Goal: Transaction & Acquisition: Purchase product/service

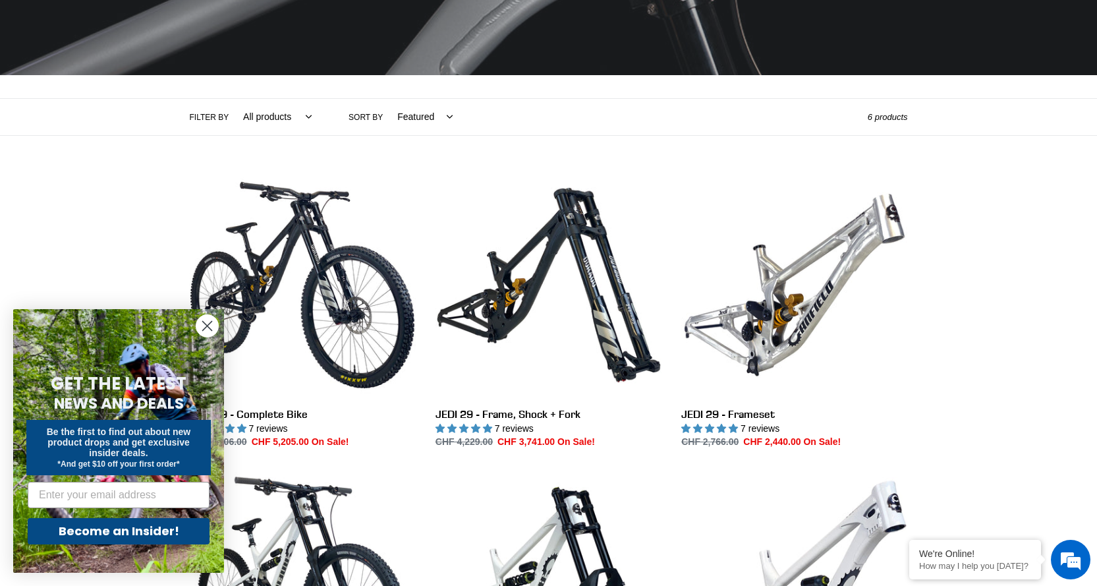
scroll to position [219, 0]
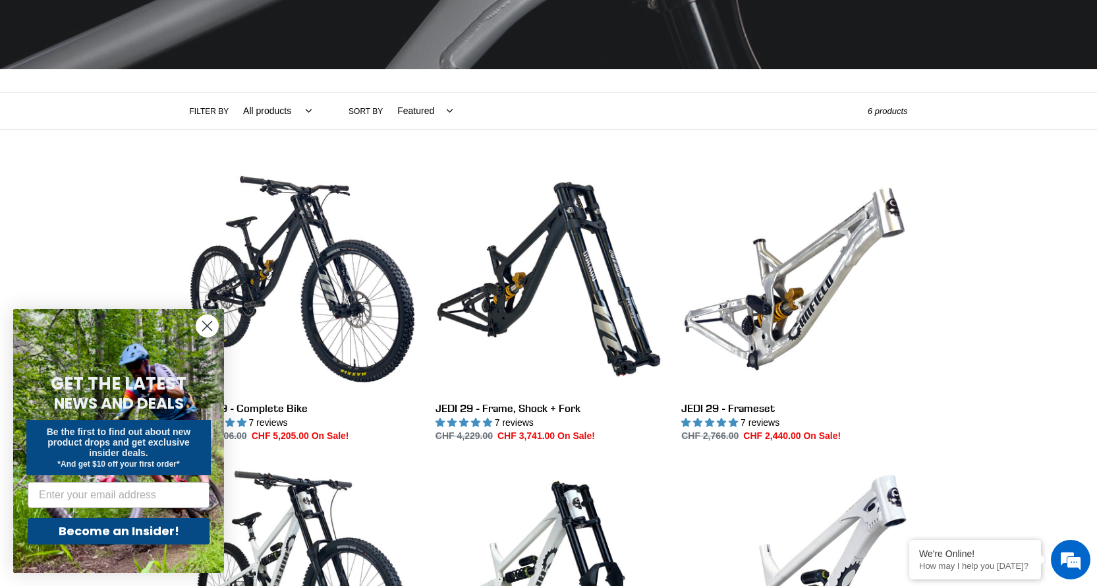
click at [210, 324] on icon "Close dialog" at bounding box center [207, 326] width 9 height 9
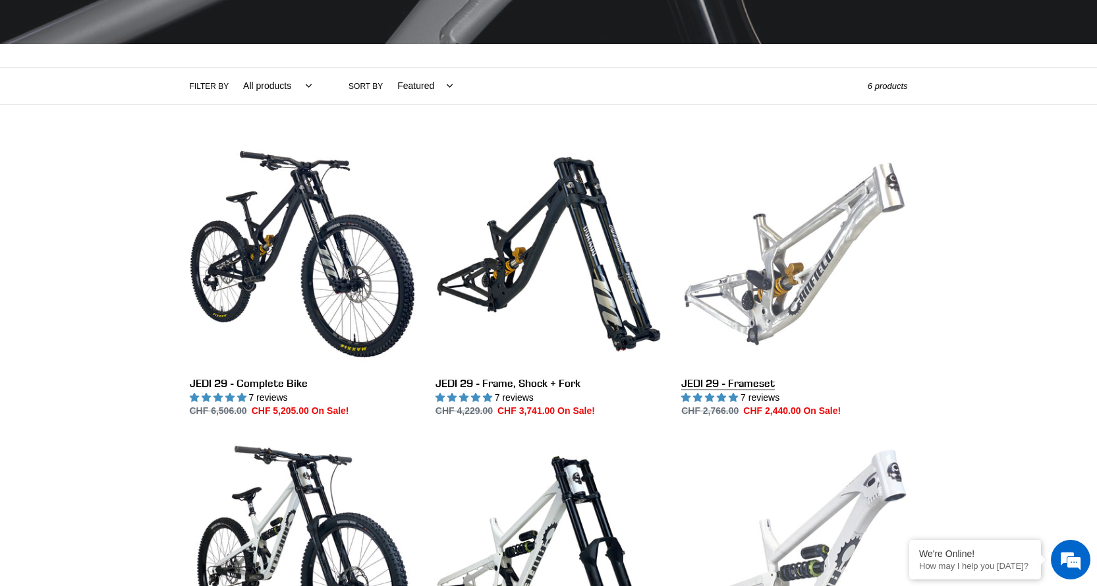
scroll to position [176, 0]
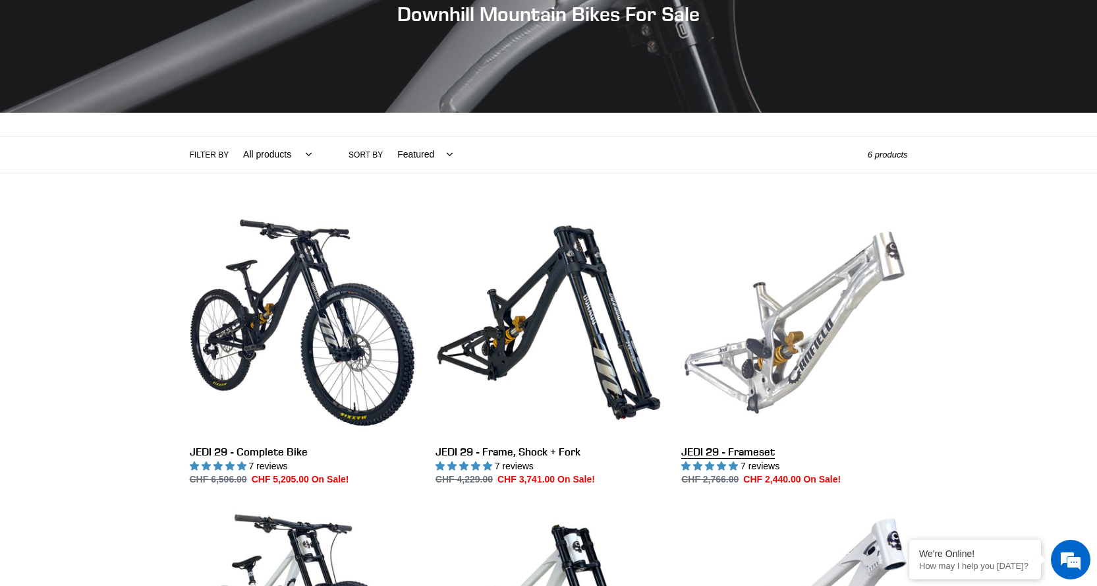
click at [797, 313] on link "JEDI 29 - Frameset" at bounding box center [795, 348] width 226 height 277
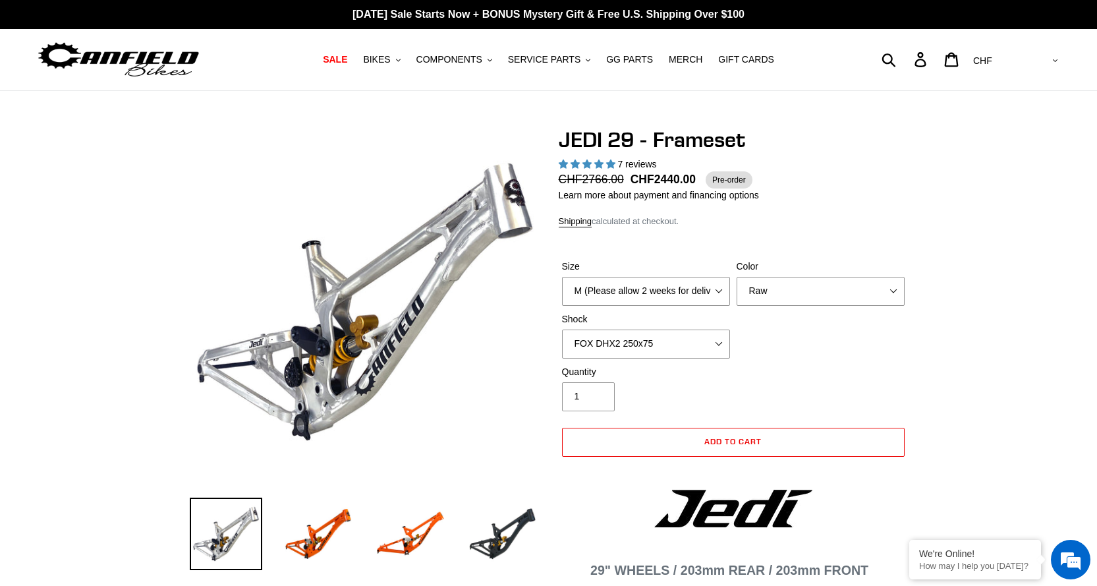
select select "highest-rating"
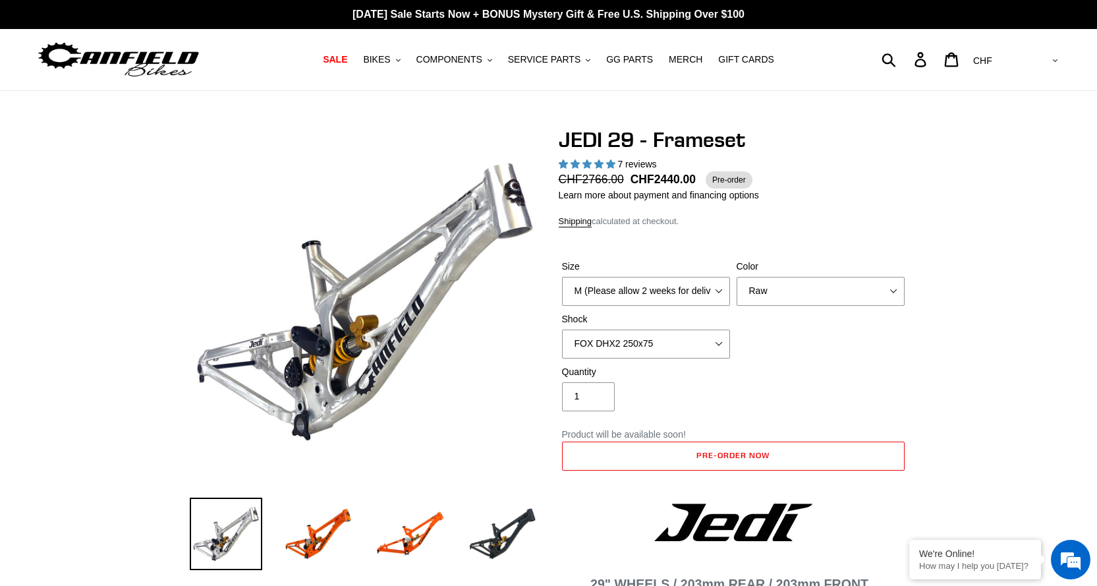
click at [800, 357] on div "Size M (Please allow 2 weeks for delivery) L (Please allow 2 weeks for delivery…" at bounding box center [733, 312] width 349 height 105
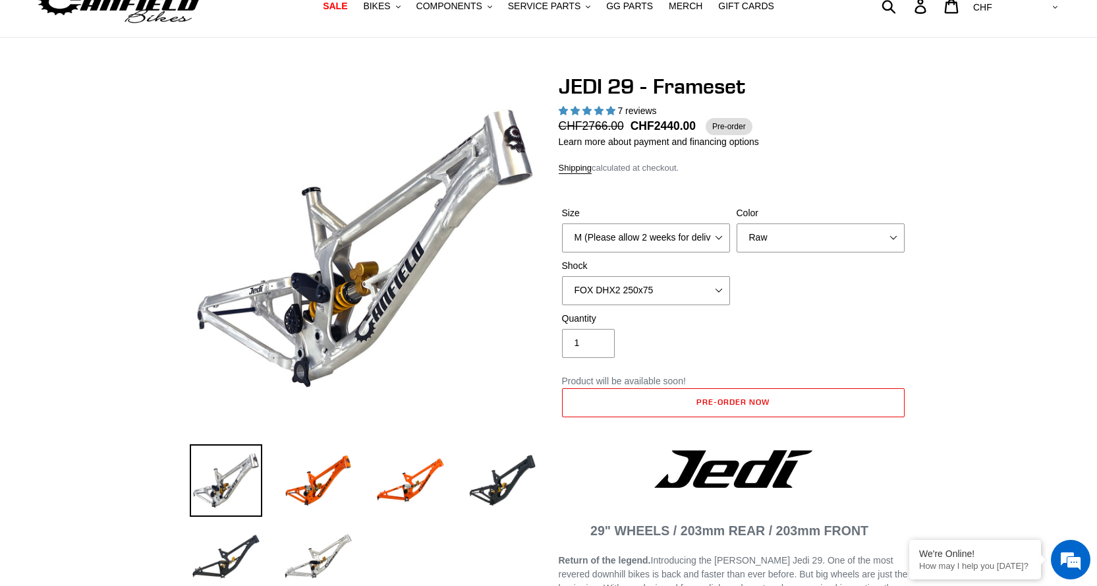
scroll to position [44, 0]
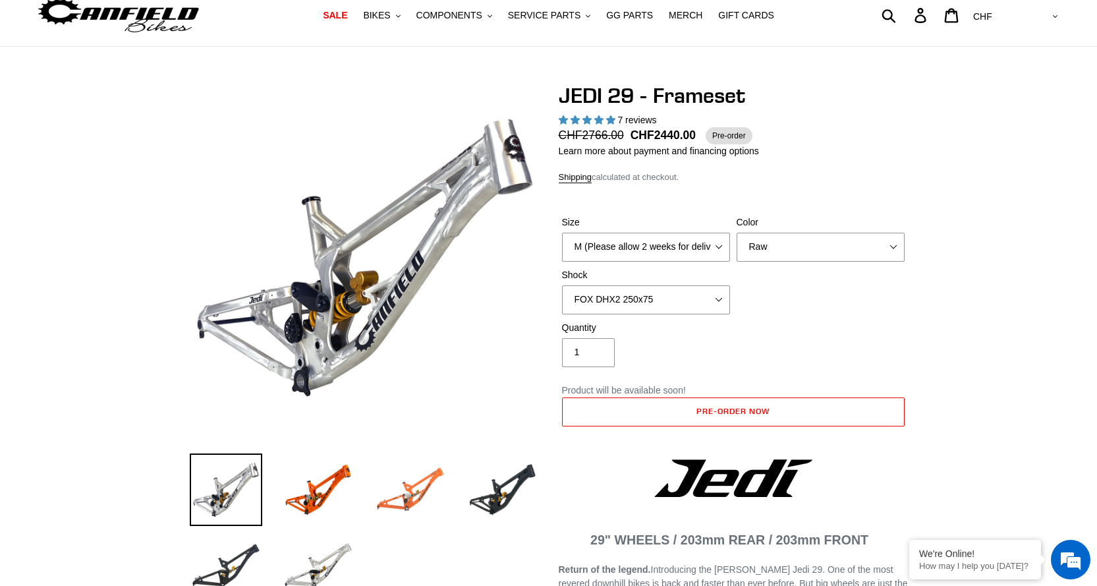
click at [411, 495] on img at bounding box center [410, 489] width 73 height 73
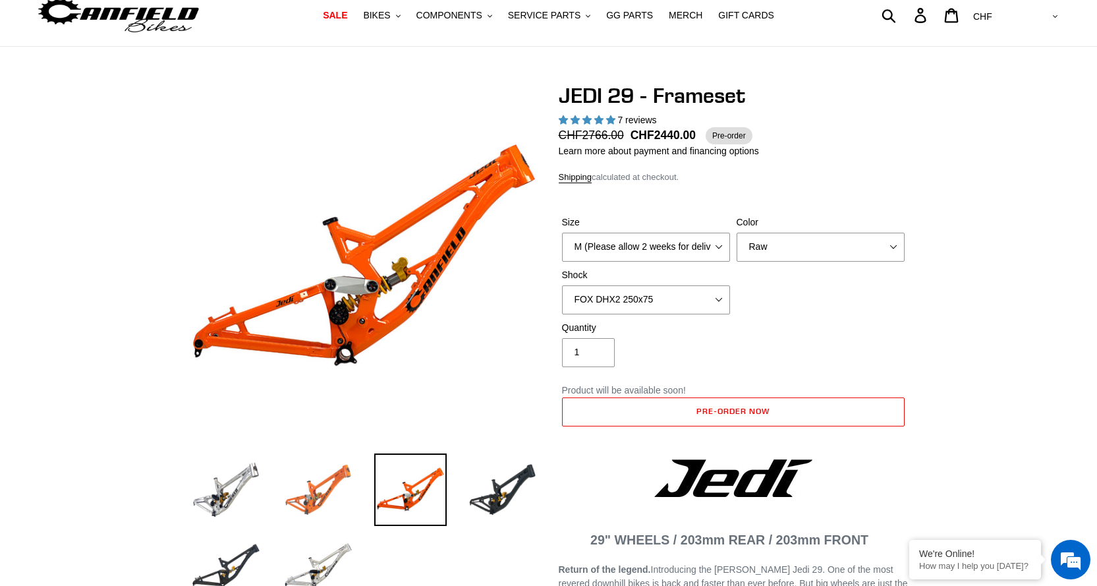
click at [339, 486] on img at bounding box center [318, 489] width 73 height 73
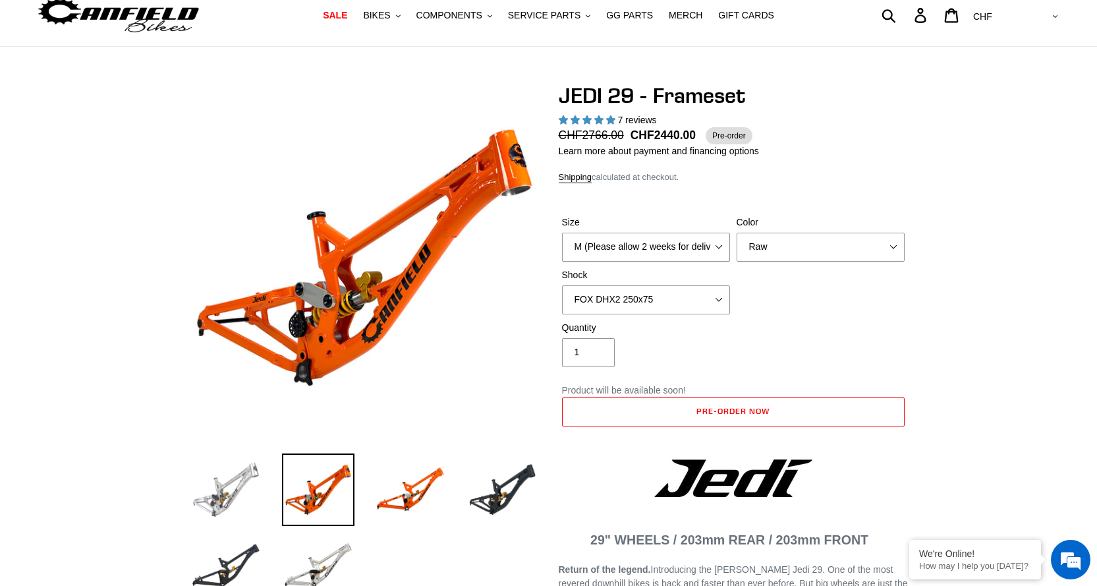
click at [227, 485] on img at bounding box center [226, 489] width 73 height 73
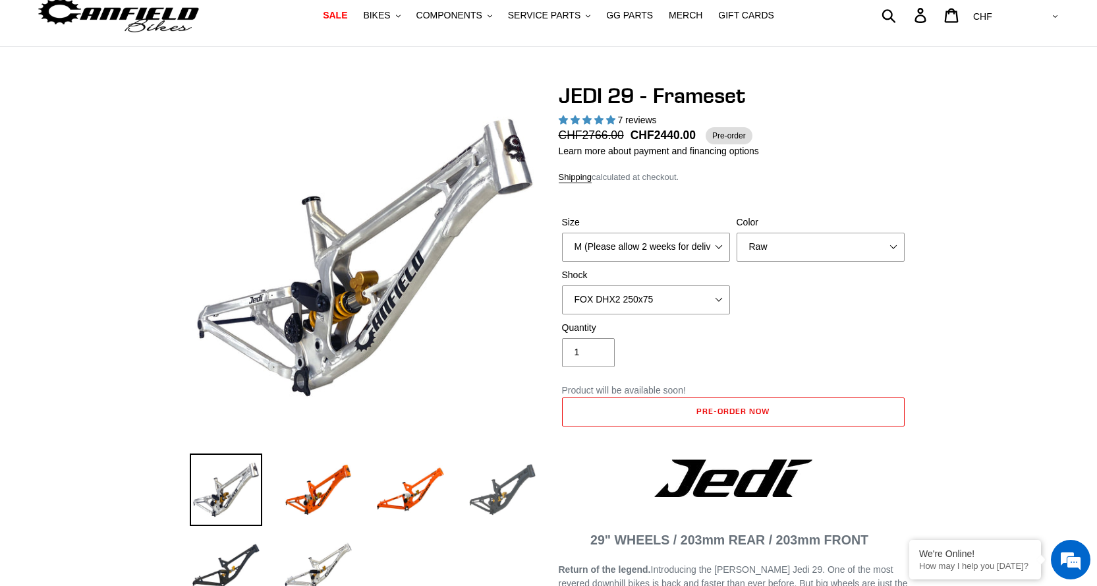
click at [506, 484] on img at bounding box center [503, 489] width 73 height 73
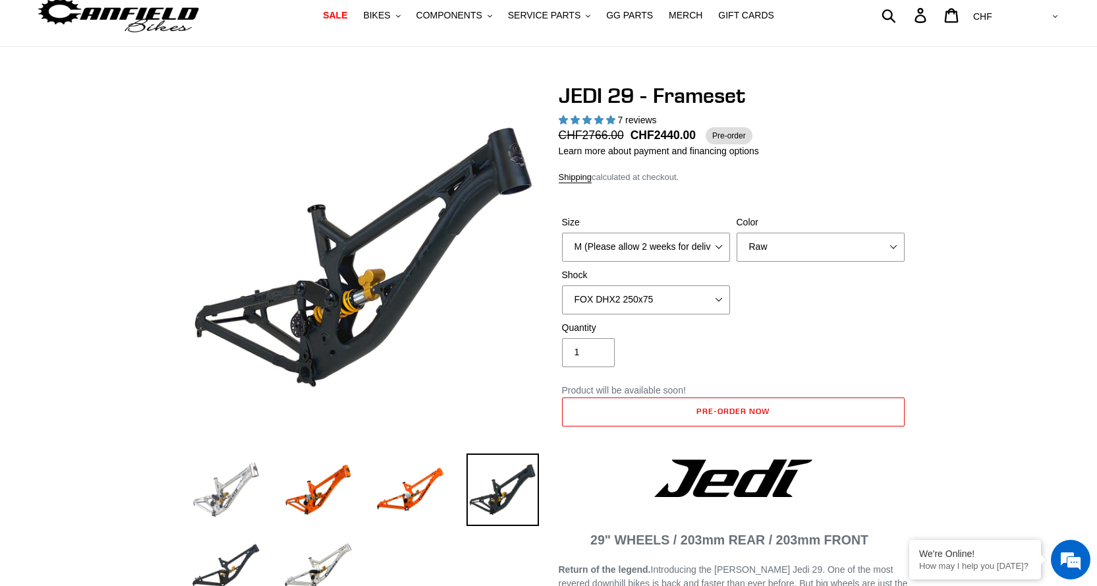
click at [247, 478] on img at bounding box center [226, 489] width 73 height 73
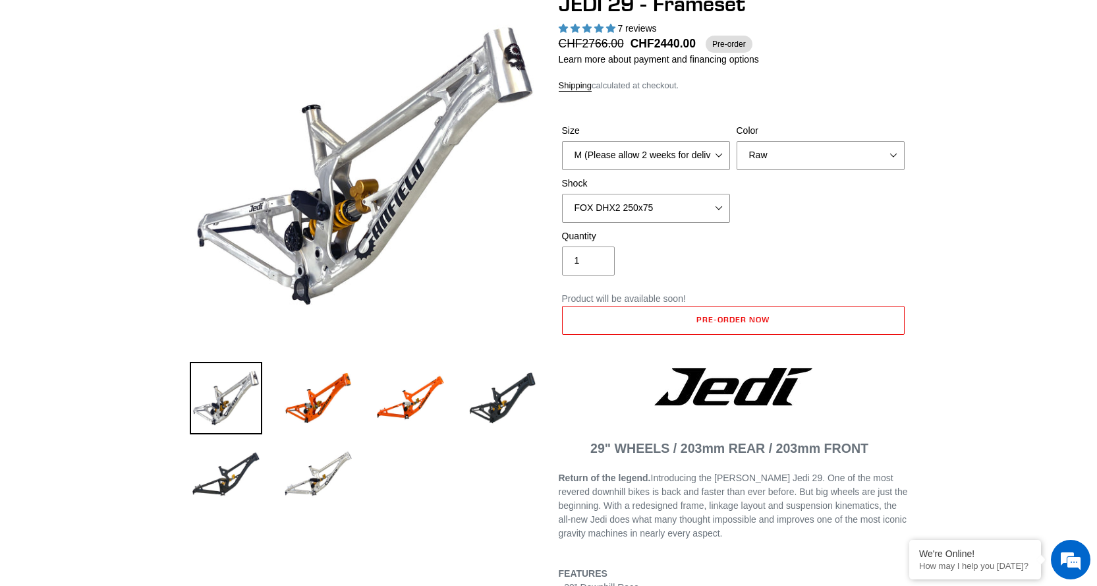
scroll to position [88, 0]
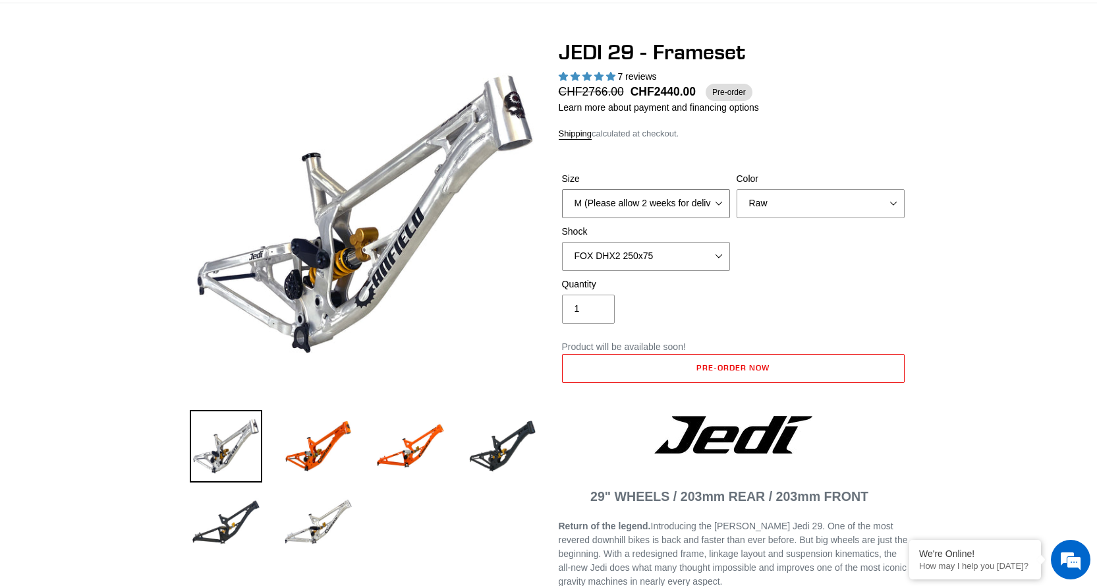
click at [682, 202] on select "M (Please allow 2 weeks for delivery) L (Please allow 2 weeks for delivery) XL" at bounding box center [646, 203] width 168 height 29
drag, startPoint x: 682, startPoint y: 202, endPoint x: 690, endPoint y: 202, distance: 7.9
click at [682, 202] on select "M (Please allow 2 weeks for delivery) L (Please allow 2 weeks for delivery) XL" at bounding box center [646, 203] width 168 height 29
click at [771, 198] on select "Orange Raw Stealth Black" at bounding box center [821, 203] width 168 height 29
click at [737, 189] on select "Orange Raw Stealth Black" at bounding box center [821, 203] width 168 height 29
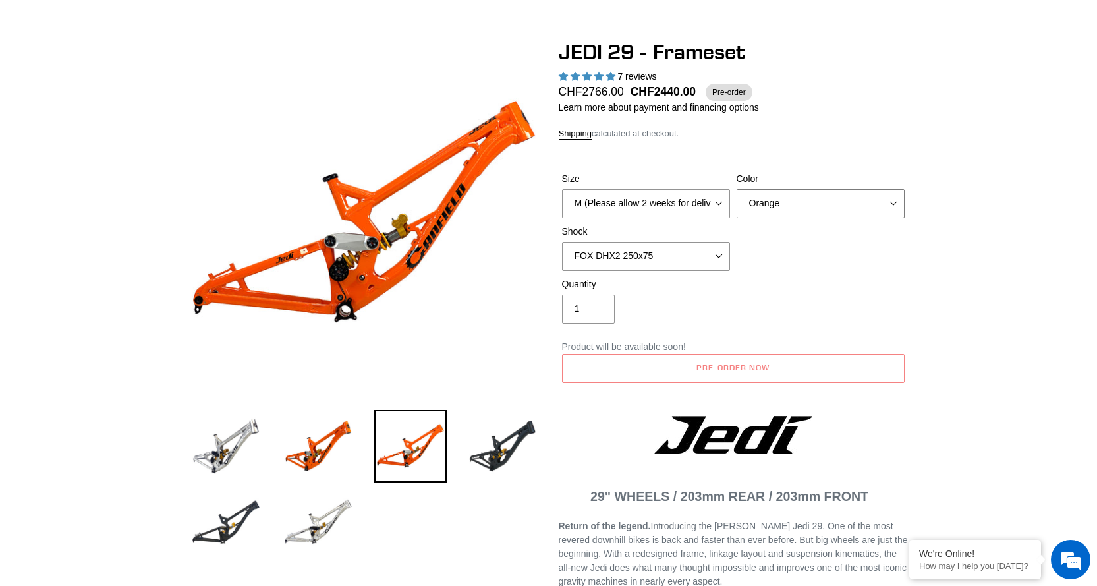
click at [791, 205] on select "Orange Raw Stealth Black" at bounding box center [821, 203] width 168 height 29
click at [737, 189] on select "Orange Raw Stealth Black" at bounding box center [821, 203] width 168 height 29
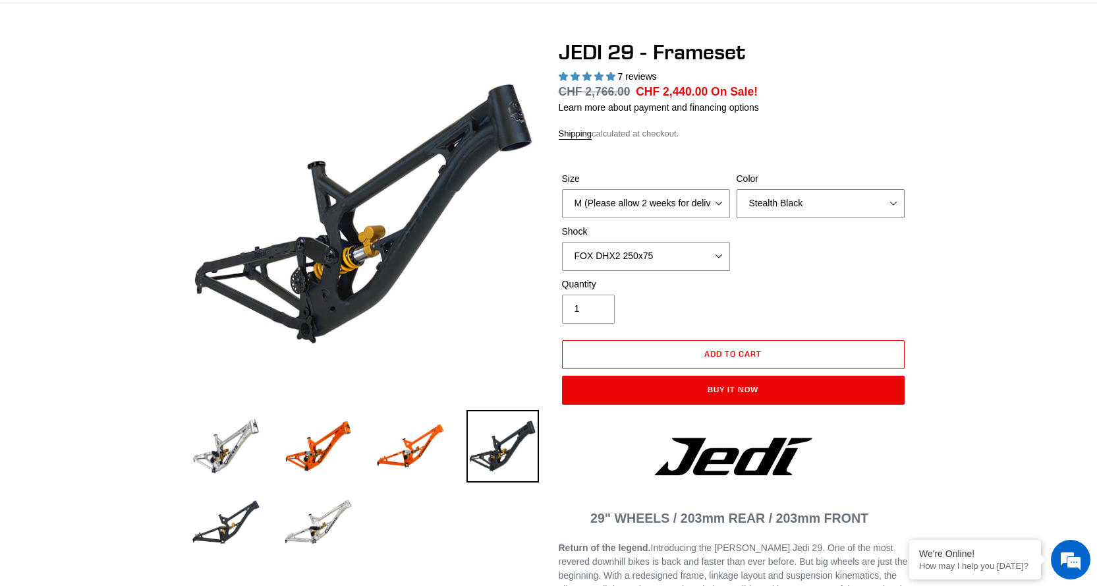
click at [807, 201] on select "Orange Raw Stealth Black" at bounding box center [821, 203] width 168 height 29
click at [737, 189] on select "Orange Raw Stealth Black" at bounding box center [821, 203] width 168 height 29
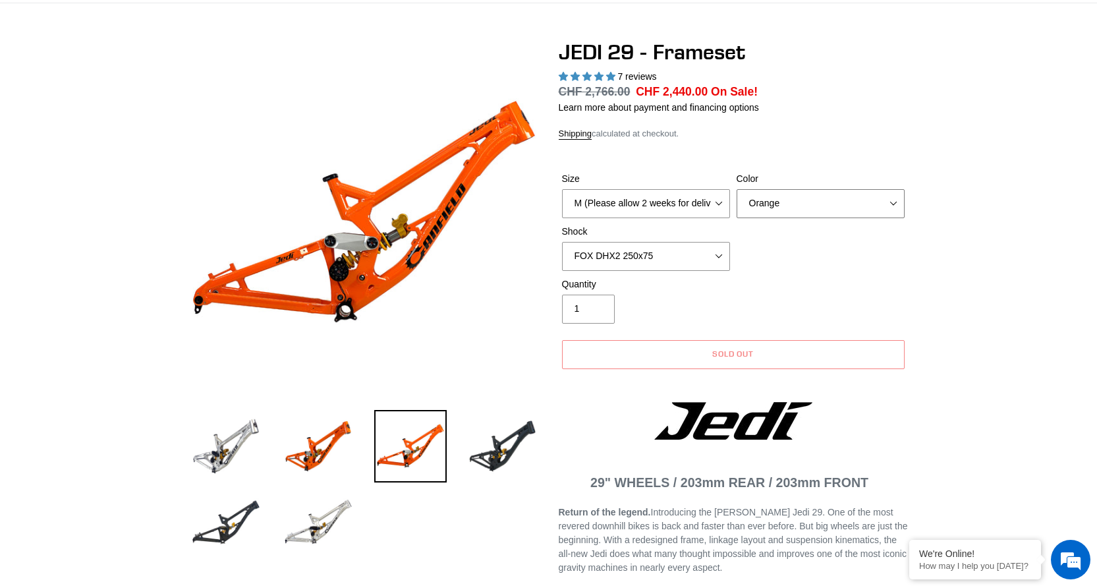
click at [799, 200] on select "Orange Raw Stealth Black" at bounding box center [821, 203] width 168 height 29
select select "Raw"
click at [737, 189] on select "Orange Raw Stealth Black" at bounding box center [821, 203] width 168 height 29
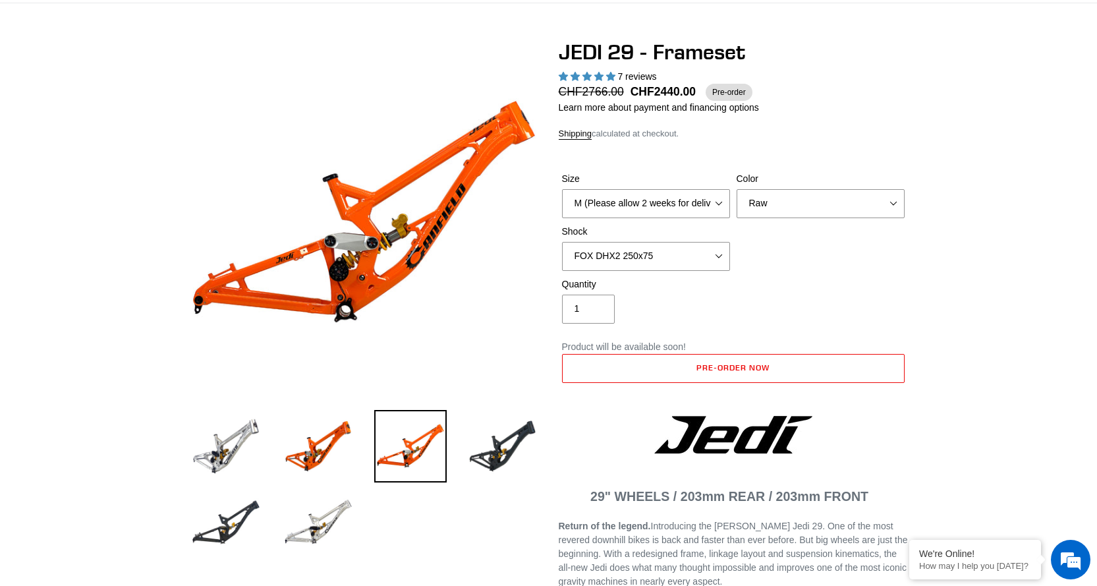
click at [841, 293] on div "Quantity 1" at bounding box center [733, 303] width 349 height 53
click at [646, 255] on select "No Shock FOX DHX2 250x75 RockShox Vivid Ultimate DH 250x75 EXT e-Storia LOX V3" at bounding box center [646, 256] width 168 height 29
select select "No Shock"
click at [562, 242] on select "No Shock FOX DHX2 250x75 RockShox Vivid Ultimate DH 250x75 EXT e-Storia LOX V3" at bounding box center [646, 256] width 168 height 29
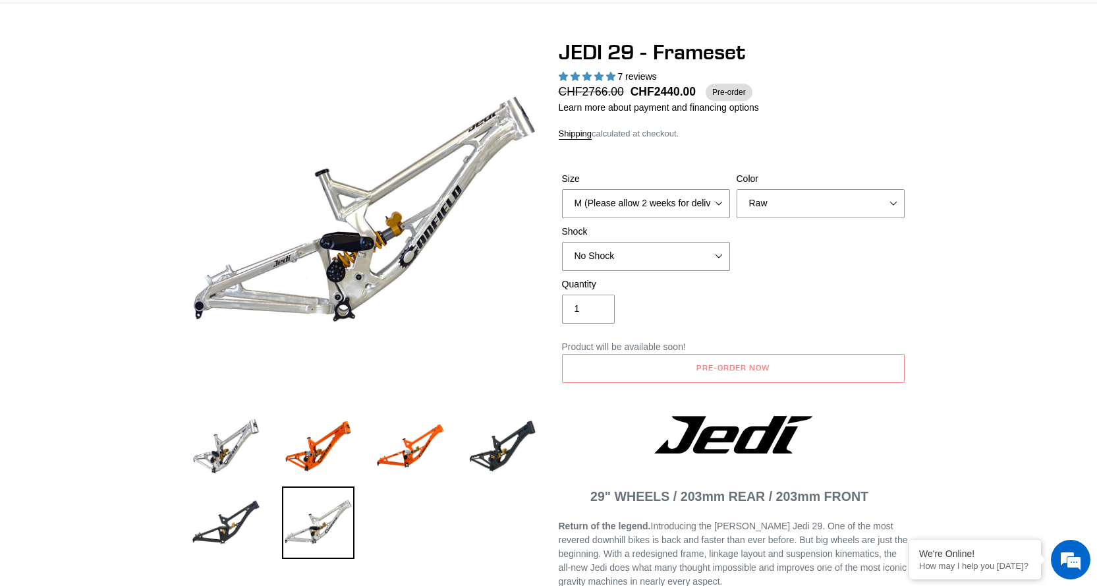
click at [798, 282] on div "Quantity 1" at bounding box center [733, 303] width 349 height 53
click at [710, 380] on button "Pre-order now" at bounding box center [733, 368] width 343 height 29
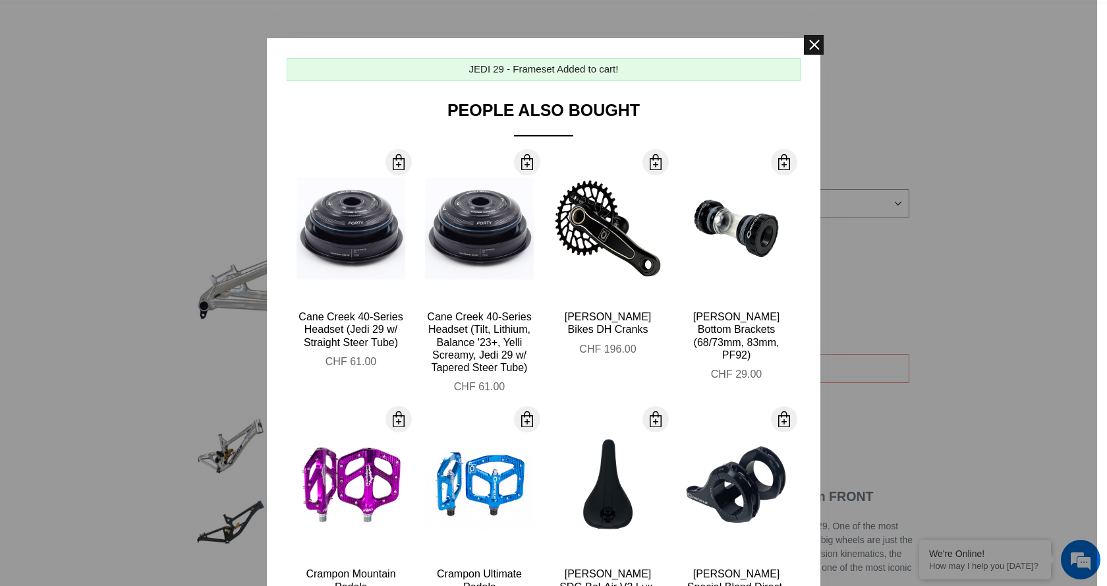
click at [809, 41] on span at bounding box center [814, 45] width 20 height 20
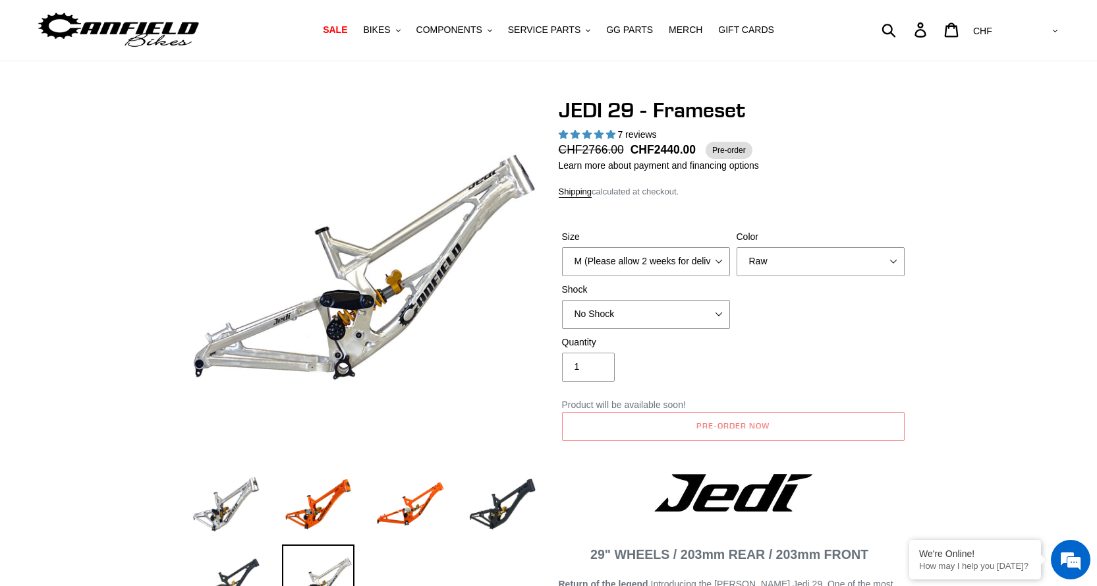
scroll to position [0, 0]
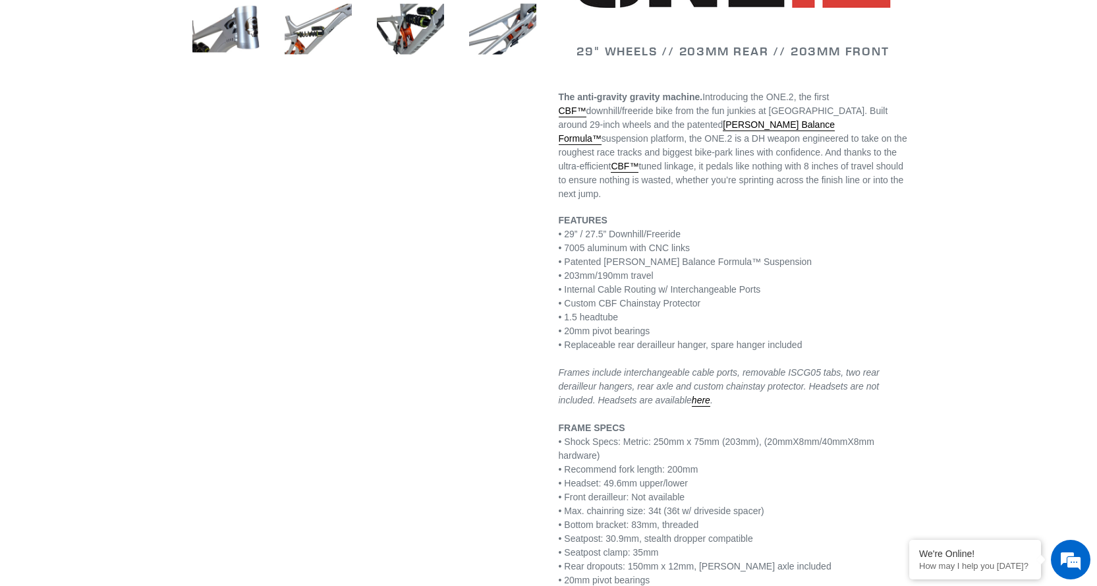
scroll to position [659, 0]
